Goal: Transaction & Acquisition: Purchase product/service

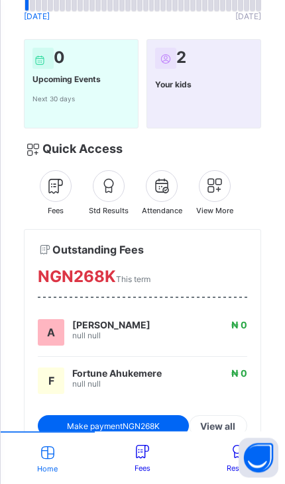
scroll to position [137, 0]
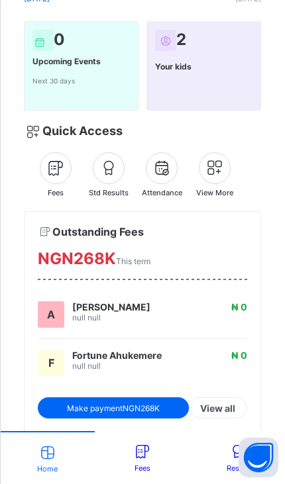
click at [147, 452] on icon at bounding box center [142, 451] width 21 height 17
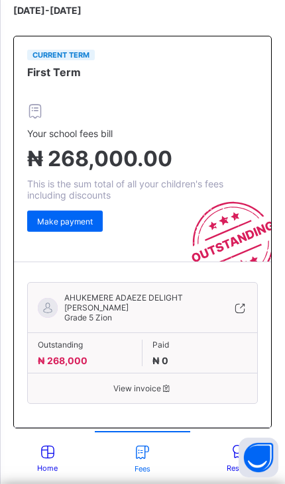
scroll to position [254, 0]
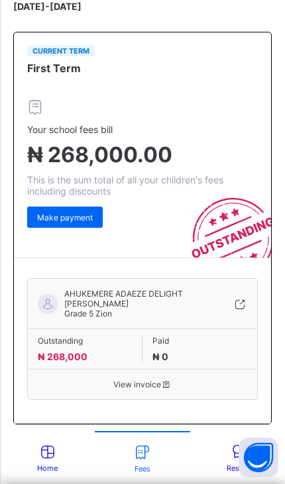
click at [156, 381] on span "View invoice" at bounding box center [142, 384] width 209 height 10
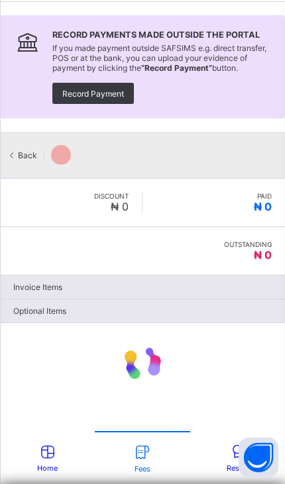
scroll to position [60, 0]
type input "*********"
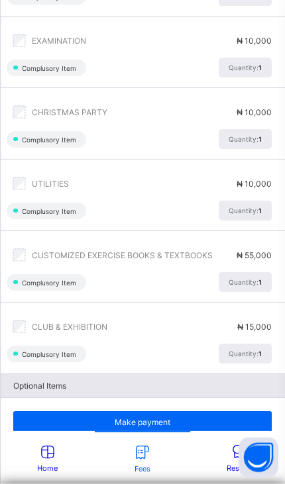
scroll to position [494, 0]
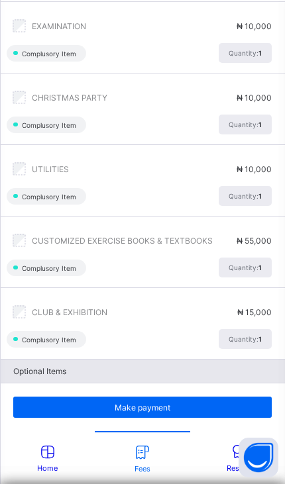
click at [230, 460] on icon at bounding box center [237, 451] width 21 height 17
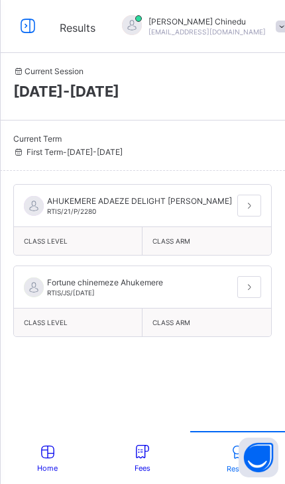
click at [202, 185] on div "AHUKEMERE ADAEZE DELIGHT LORETTA RTIS/21/P/2280" at bounding box center [142, 206] width 257 height 42
click at [147, 459] on icon at bounding box center [142, 451] width 21 height 17
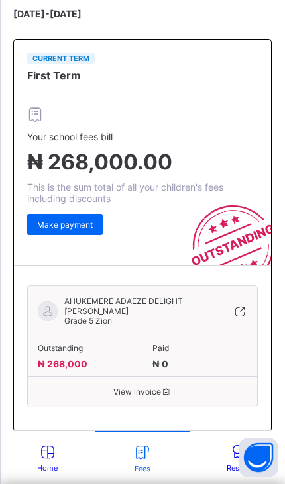
scroll to position [254, 0]
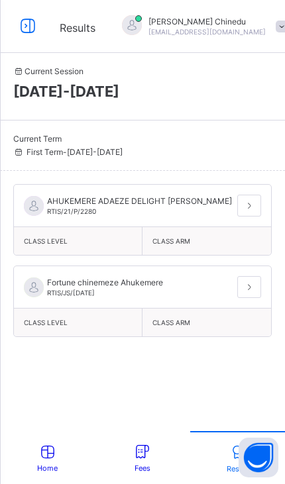
scroll to position [60, 0]
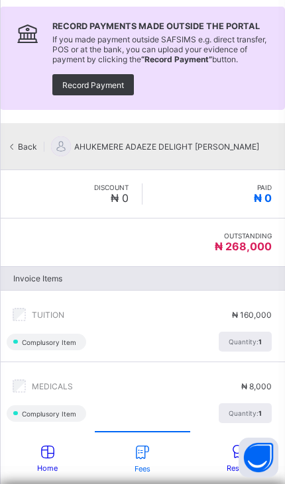
type input "*********"
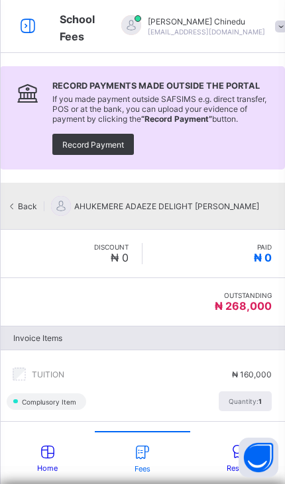
click at [245, 23] on div "Uchenna Chinedu apekebright72@gmail.com" at bounding box center [200, 26] width 185 height 22
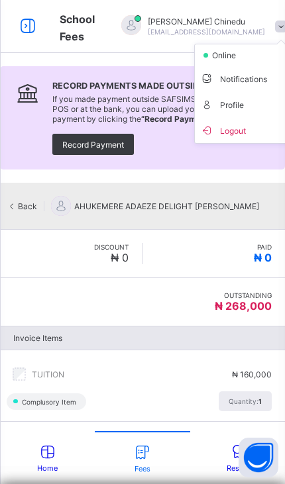
click at [222, 109] on span "Profile" at bounding box center [243, 104] width 87 height 15
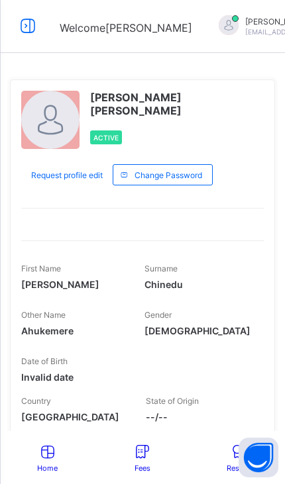
click at [181, 177] on span "Change Password" at bounding box center [168, 175] width 68 height 10
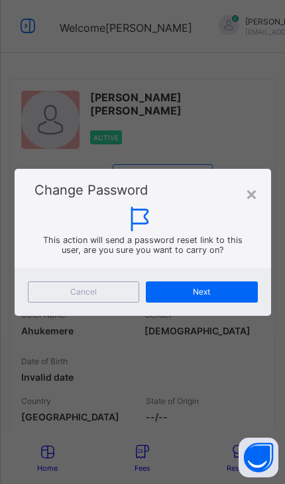
click at [254, 196] on div "×" at bounding box center [251, 193] width 13 height 23
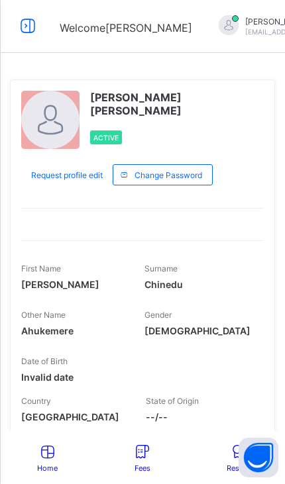
click at [28, 25] on icon at bounding box center [28, 26] width 23 height 19
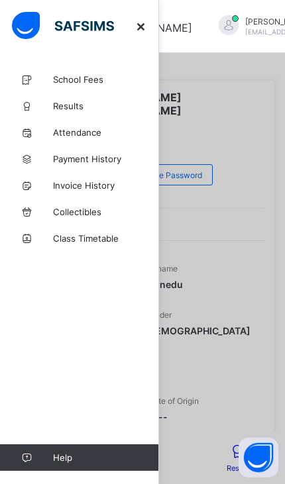
click at [55, 94] on link "Results" at bounding box center [79, 106] width 159 height 26
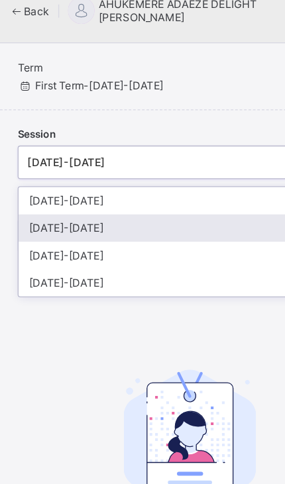
click at [48, 177] on div "[DATE]-[DATE]" at bounding box center [142, 187] width 257 height 21
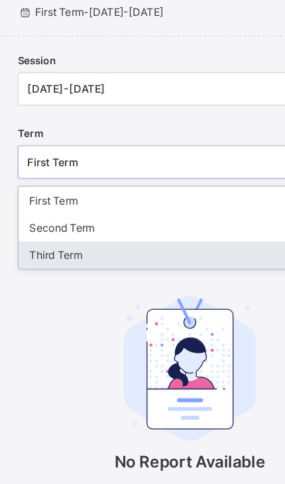
click at [58, 252] on div "Third Term" at bounding box center [142, 262] width 257 height 21
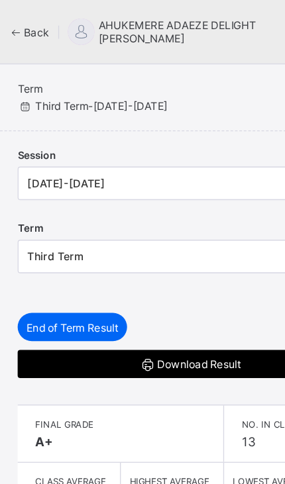
click at [11, 23] on icon at bounding box center [12, 24] width 11 height 10
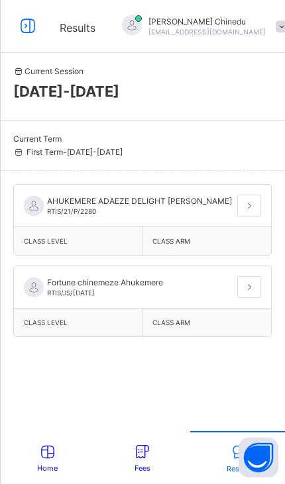
click at [23, 33] on icon at bounding box center [28, 26] width 23 height 19
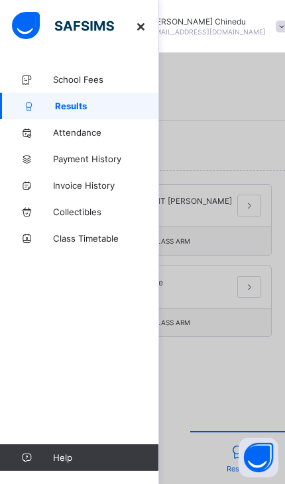
click at [69, 156] on span "Payment History" at bounding box center [106, 159] width 106 height 11
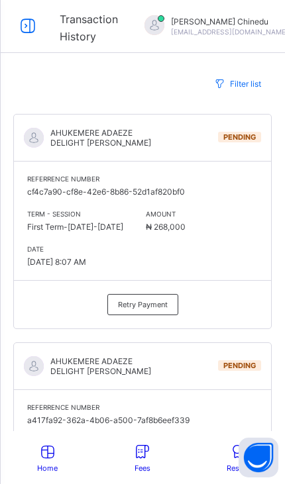
click at [169, 299] on div "Retry Payment" at bounding box center [142, 304] width 71 height 21
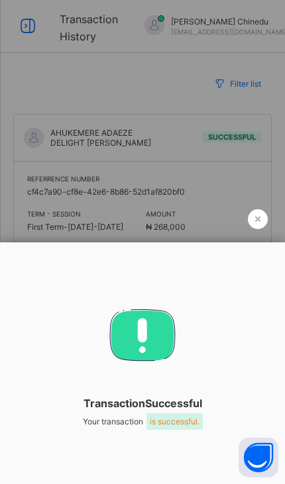
click at [194, 413] on span "is successful." at bounding box center [174, 421] width 56 height 17
click at [266, 209] on div "×" at bounding box center [258, 219] width 20 height 20
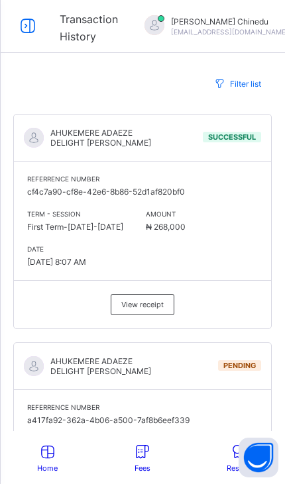
click at [159, 302] on span "View receipt" at bounding box center [142, 304] width 42 height 9
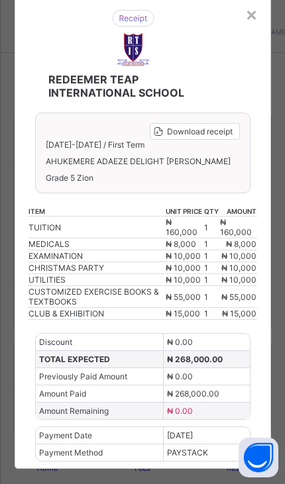
scroll to position [42, 0]
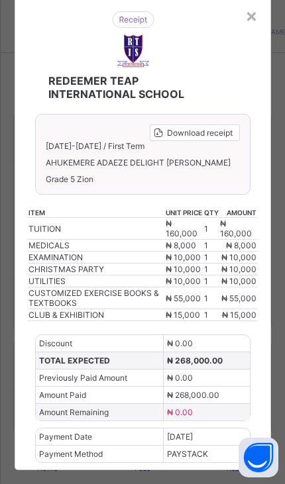
click at [234, 125] on div "Download receipt" at bounding box center [195, 132] width 90 height 17
click at [225, 136] on span "Download receipt" at bounding box center [200, 133] width 66 height 10
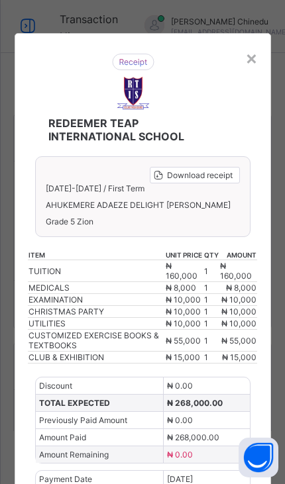
click at [250, 56] on div "×" at bounding box center [251, 57] width 13 height 23
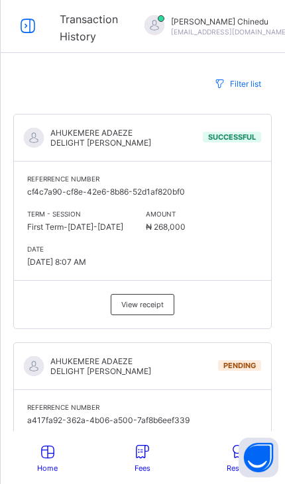
click at [246, 140] on span "Successful" at bounding box center [232, 136] width 48 height 9
click at [248, 124] on div "AHUKEMERE ADAEZE DELIGHT LORETTA Successful" at bounding box center [142, 138] width 257 height 47
click at [154, 303] on div "View receipt" at bounding box center [143, 304] width 64 height 21
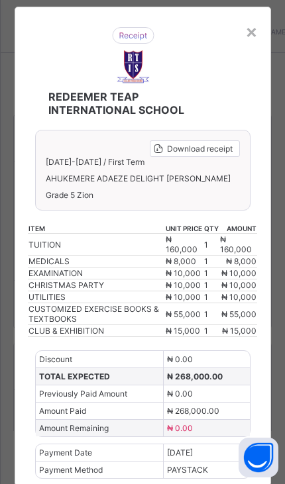
scroll to position [27, 0]
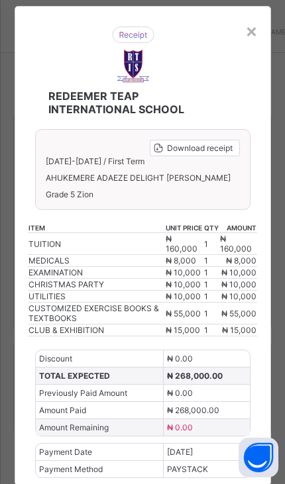
click at [226, 144] on span "Download receipt" at bounding box center [200, 148] width 66 height 10
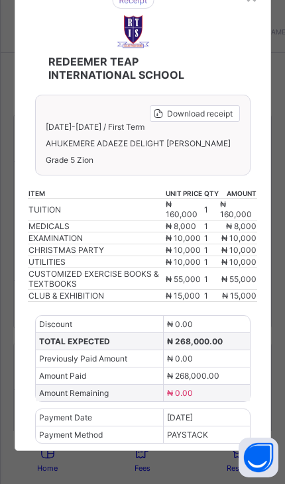
scroll to position [109, 0]
click at [222, 109] on span "Download receipt" at bounding box center [200, 114] width 66 height 10
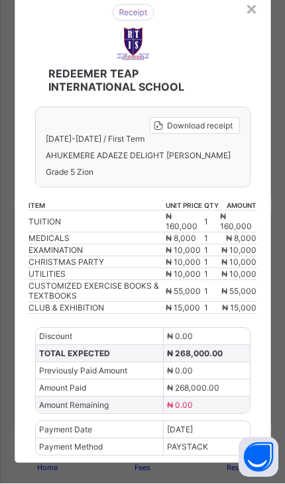
scroll to position [0, 0]
